Goal: Information Seeking & Learning: Find specific page/section

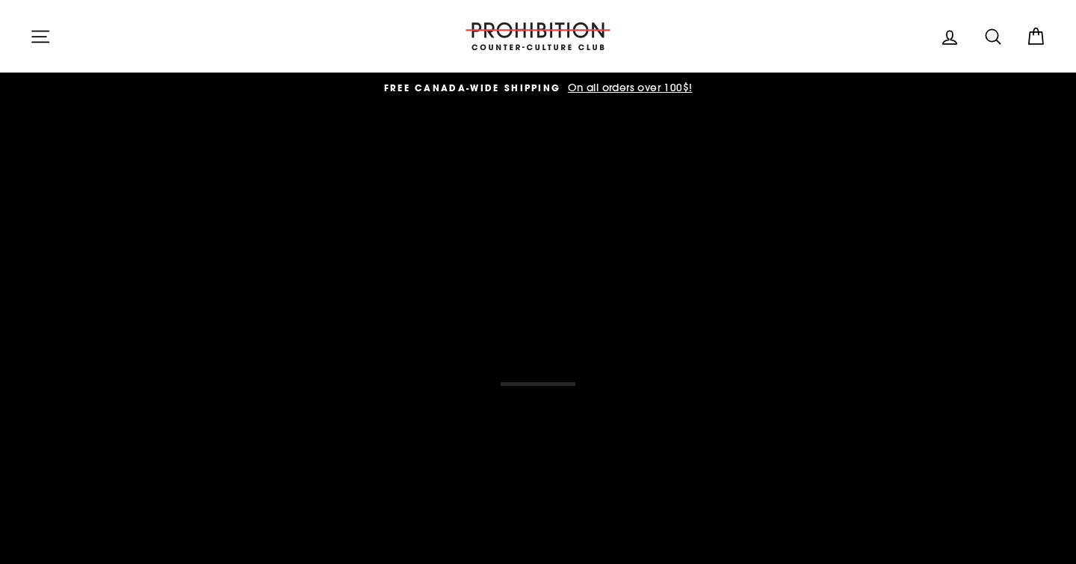
click at [46, 33] on icon "button" at bounding box center [40, 36] width 21 height 21
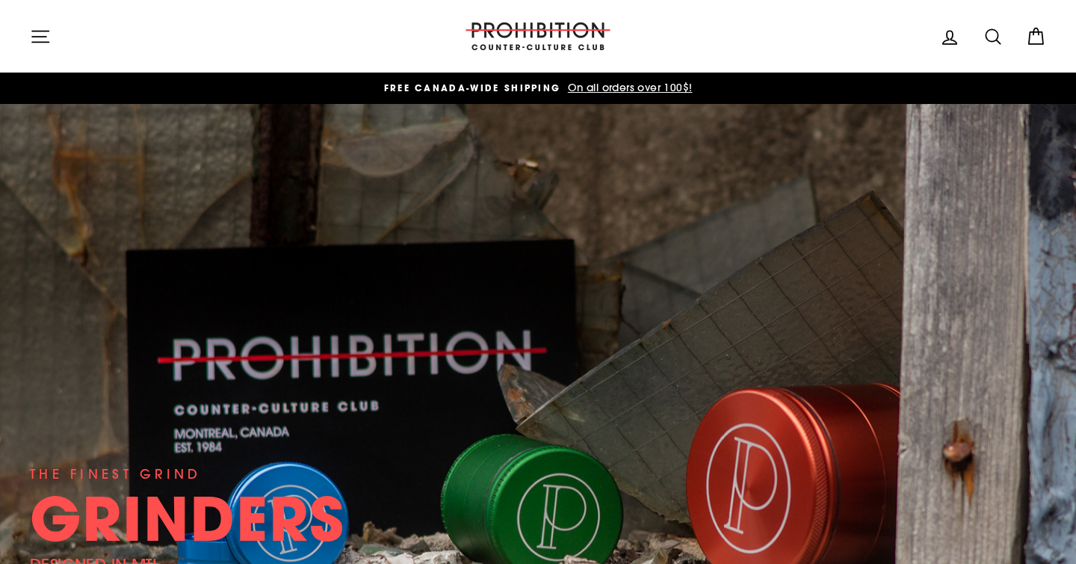
click at [30, 42] on icon "button" at bounding box center [40, 36] width 21 height 21
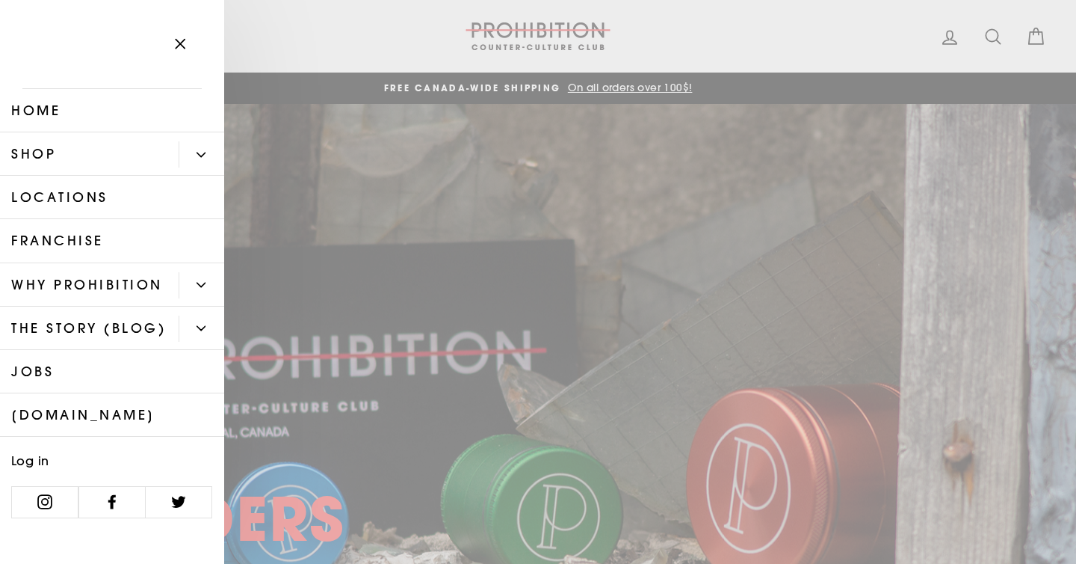
click at [195, 150] on button "Primary" at bounding box center [202, 154] width 46 height 26
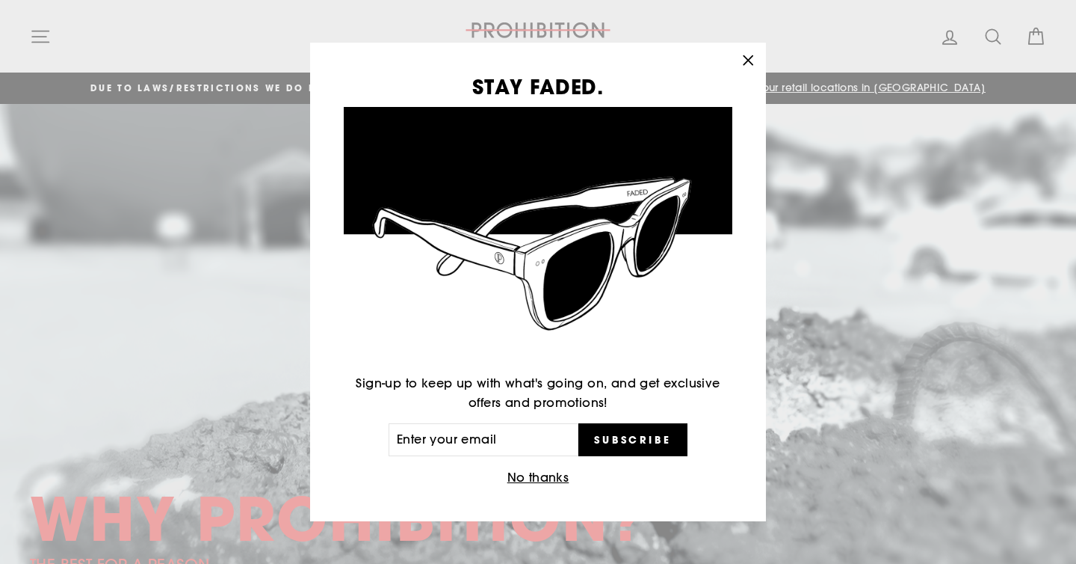
click at [750, 57] on icon "button" at bounding box center [748, 60] width 21 height 21
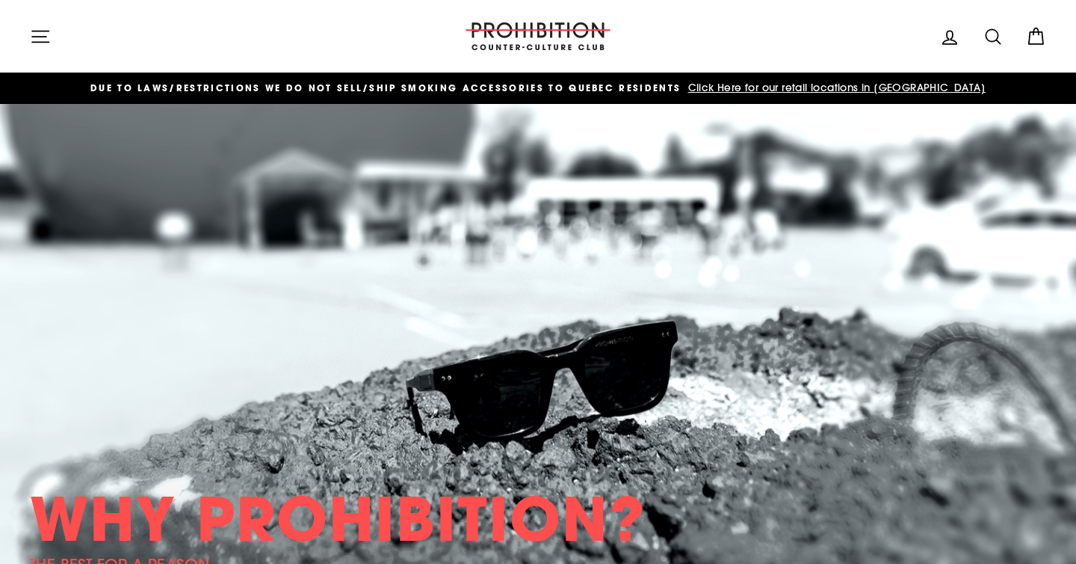
click at [34, 42] on icon "button" at bounding box center [40, 36] width 16 height 11
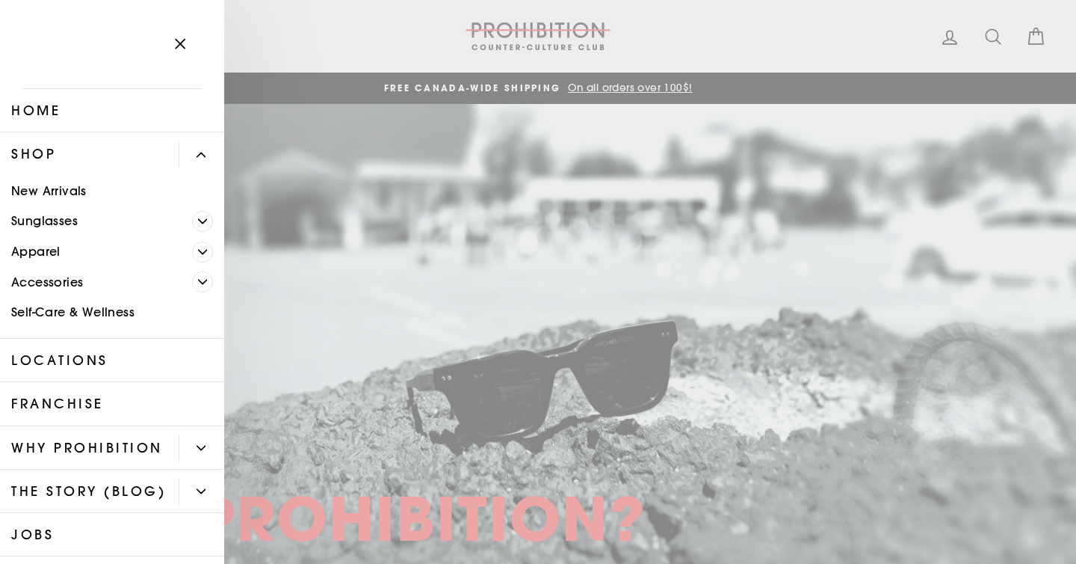
click at [200, 281] on icon "Primary" at bounding box center [203, 282] width 8 height 4
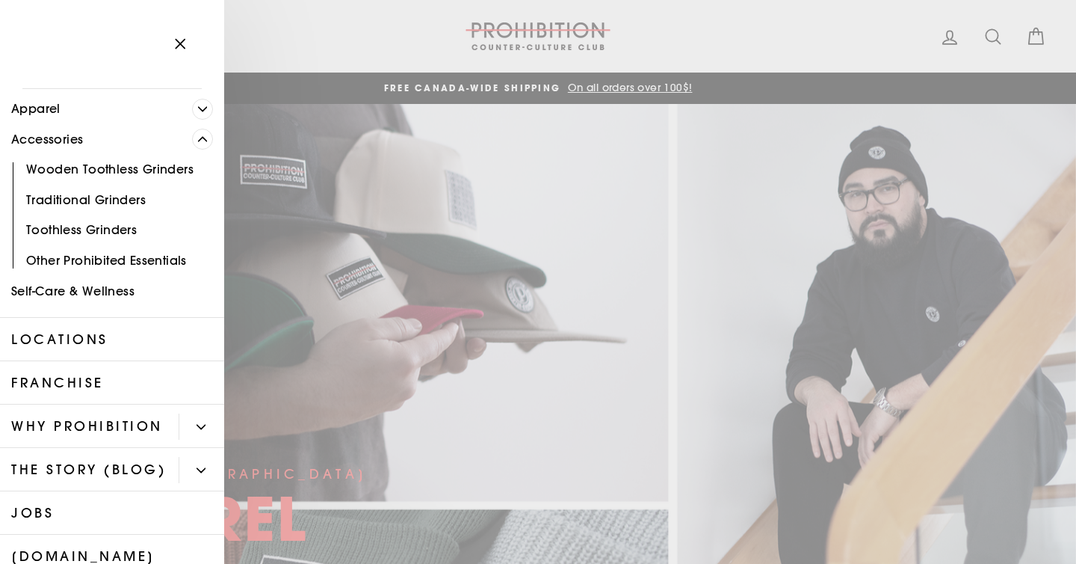
scroll to position [144, 0]
click at [111, 262] on link "Other Prohibited Essentials" at bounding box center [112, 259] width 224 height 31
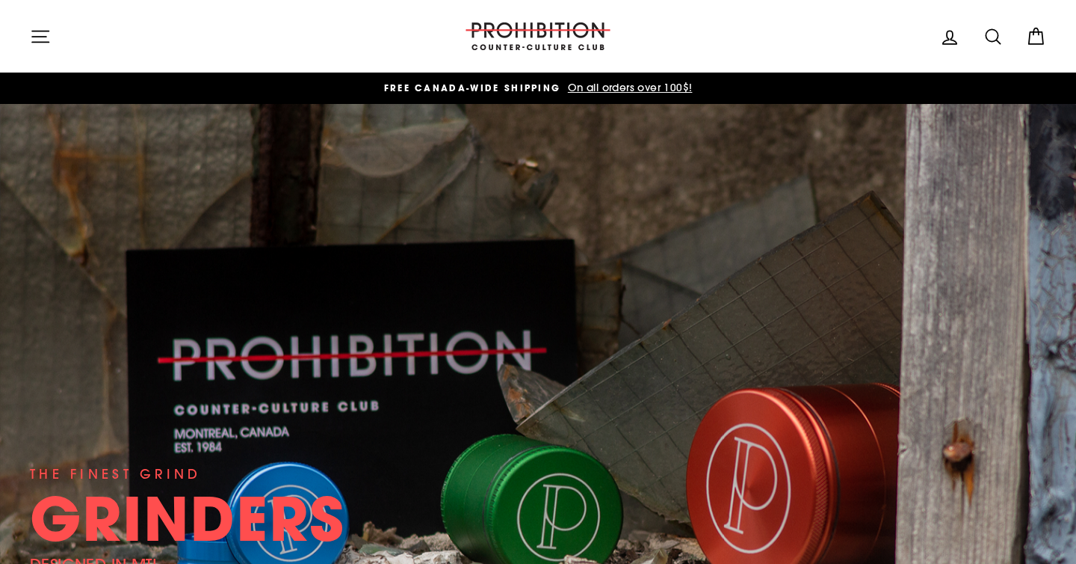
click at [1001, 32] on icon at bounding box center [993, 36] width 21 height 21
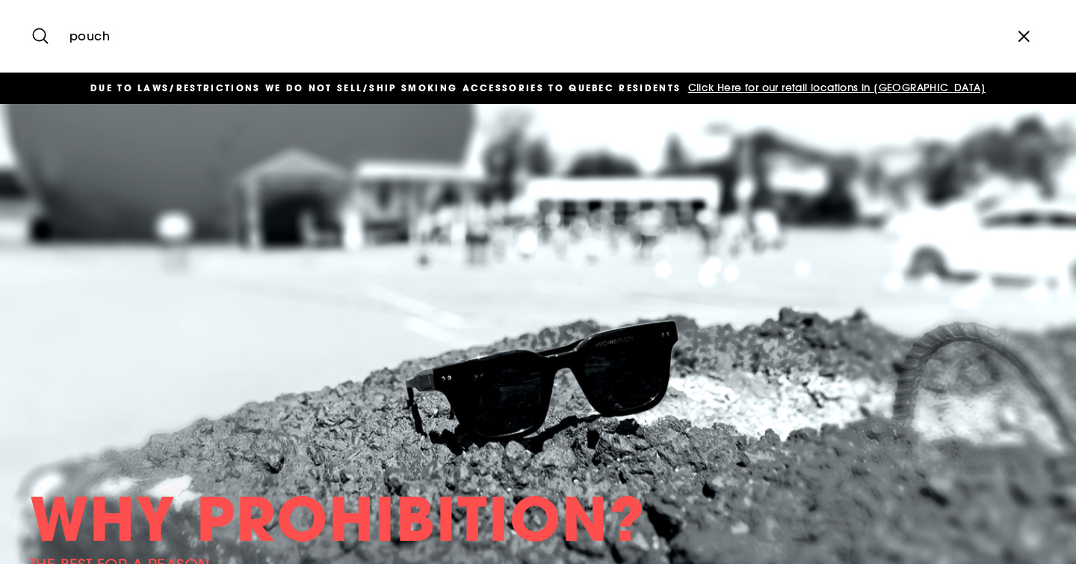
type input "pouch"
click at [30, 11] on button "Search" at bounding box center [46, 36] width 32 height 50
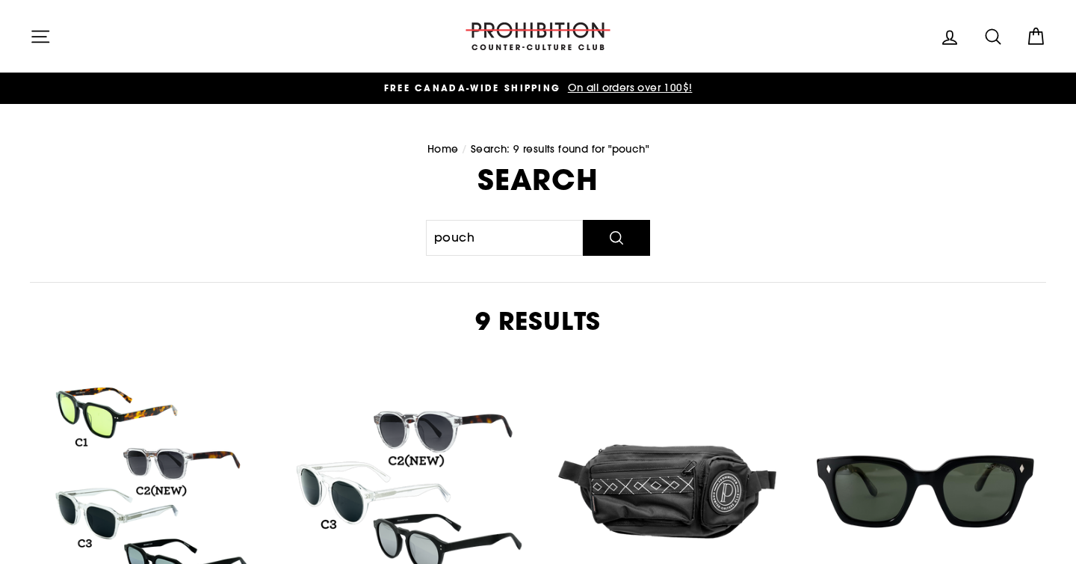
click at [996, 40] on icon at bounding box center [993, 36] width 14 height 14
type input "odor"
click at [30, 11] on button "Search" at bounding box center [46, 36] width 32 height 50
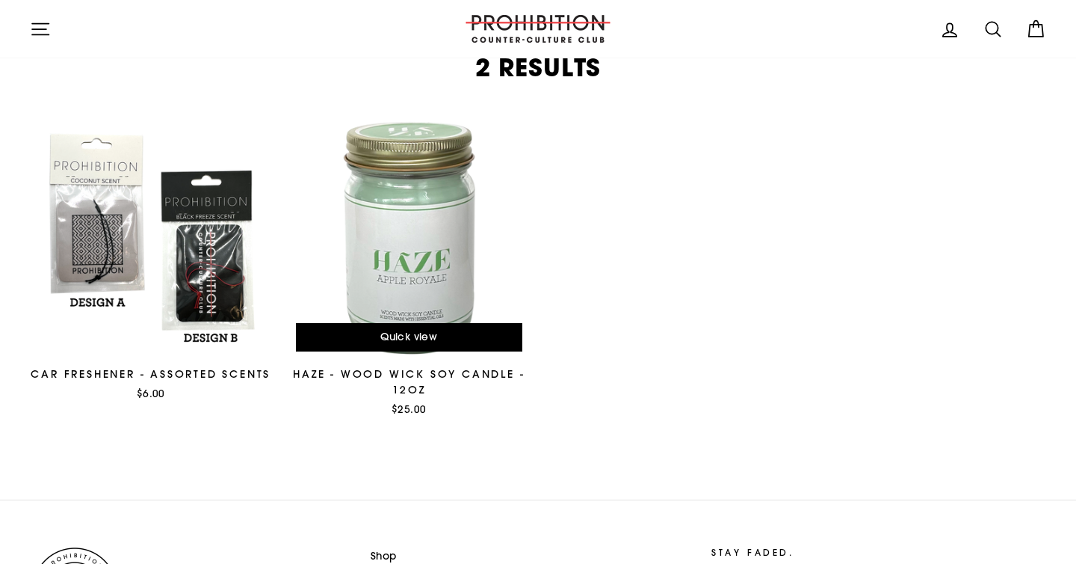
scroll to position [463, 0]
